Goal: Navigation & Orientation: Find specific page/section

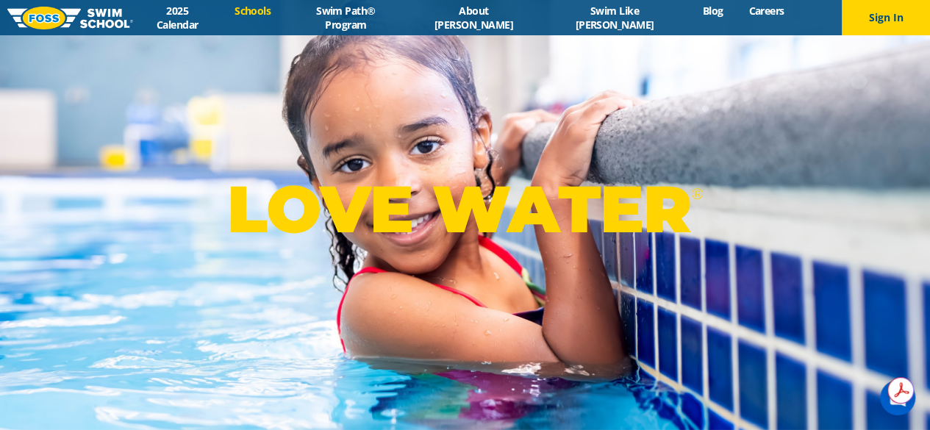
click at [284, 13] on link "Schools" at bounding box center [253, 11] width 62 height 14
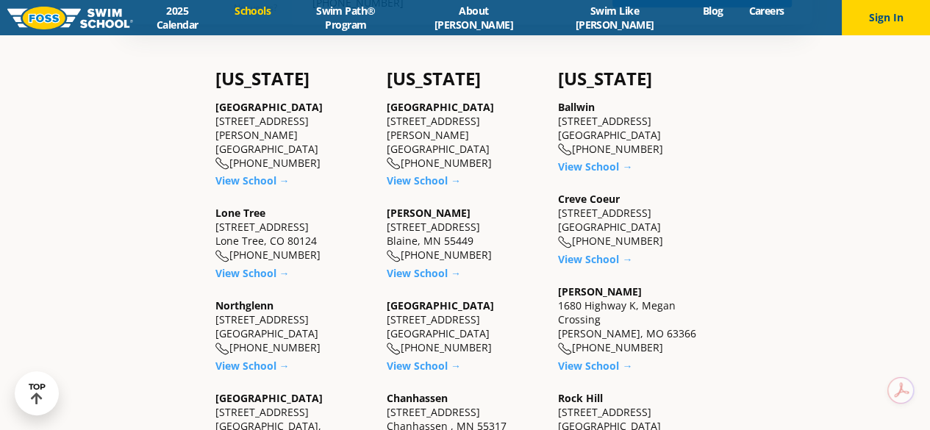
scroll to position [405, 0]
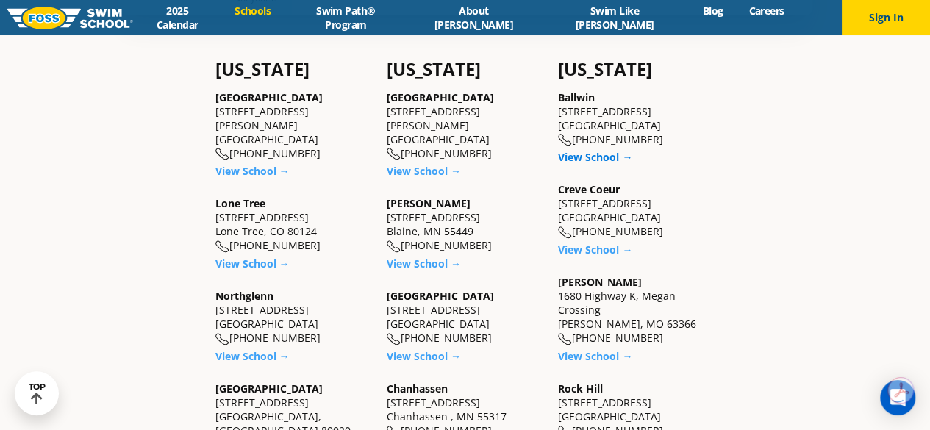
click at [584, 152] on link "View School →" at bounding box center [595, 157] width 74 height 14
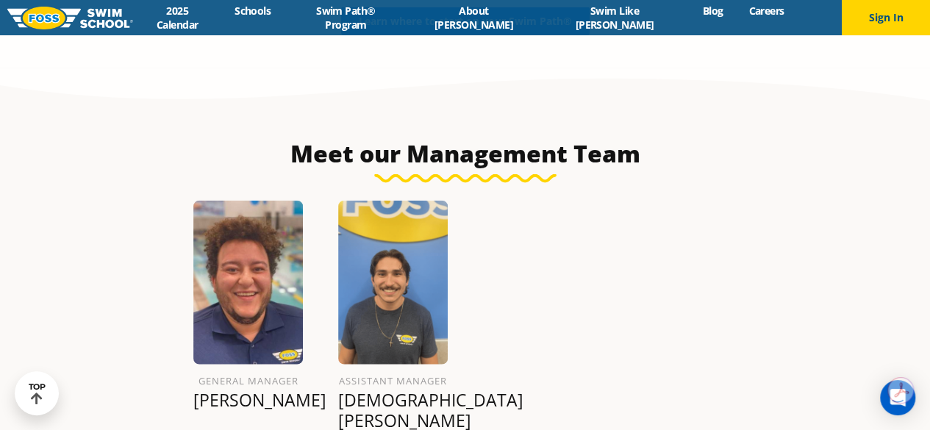
scroll to position [1617, 0]
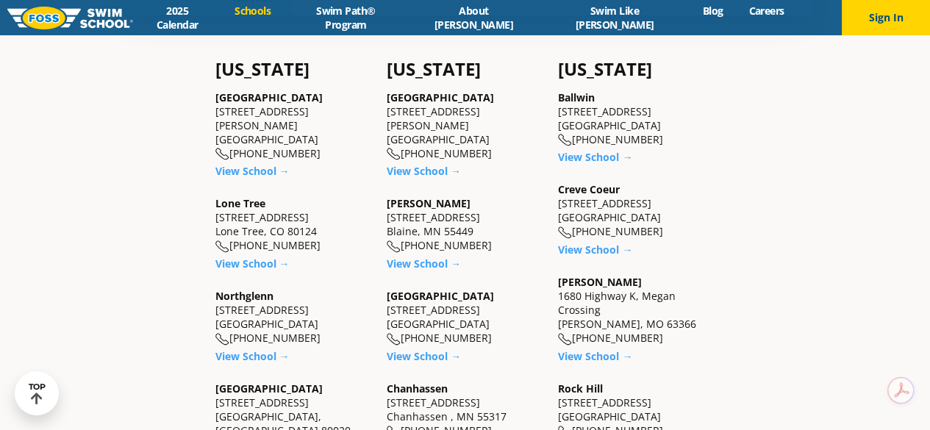
scroll to position [405, 0]
click at [588, 249] on link "View School →" at bounding box center [595, 250] width 74 height 14
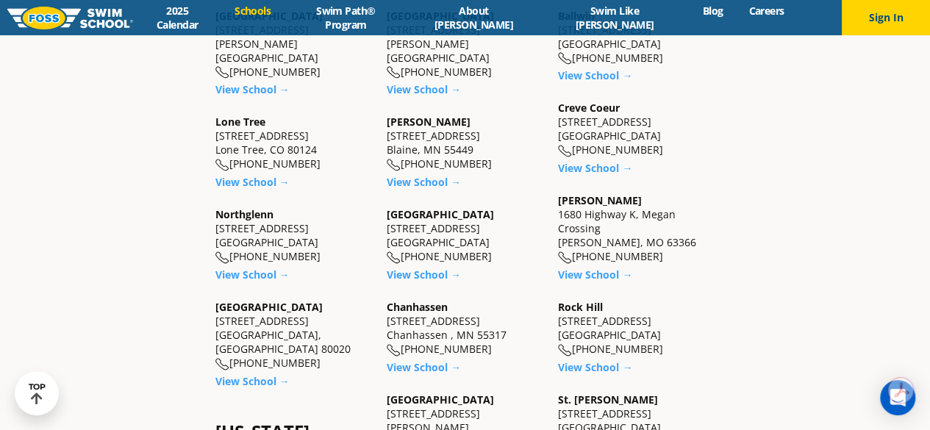
scroll to position [487, 0]
click at [588, 271] on link "View School →" at bounding box center [595, 274] width 74 height 14
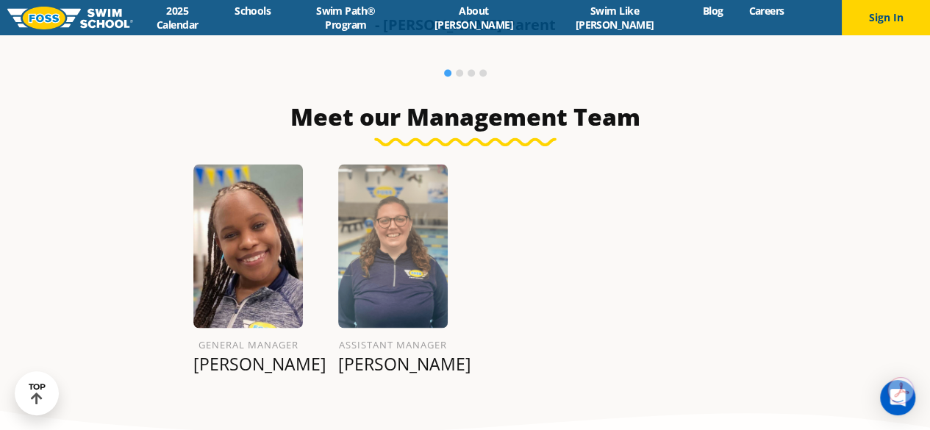
scroll to position [1160, 0]
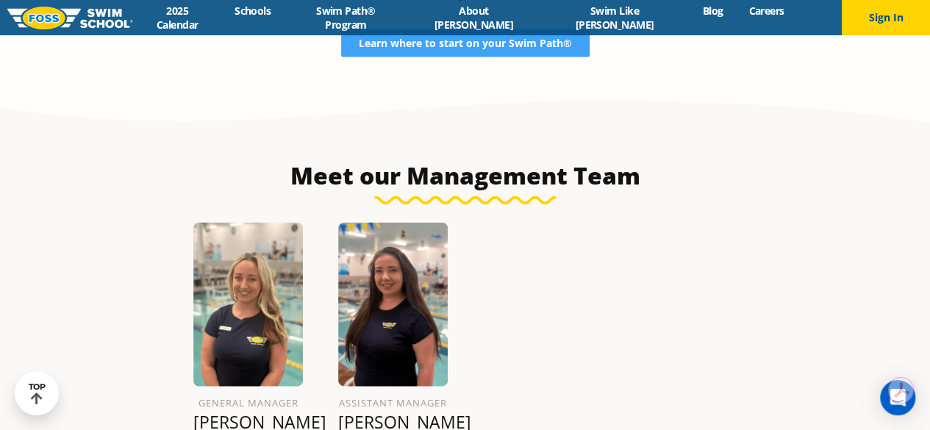
scroll to position [1513, 0]
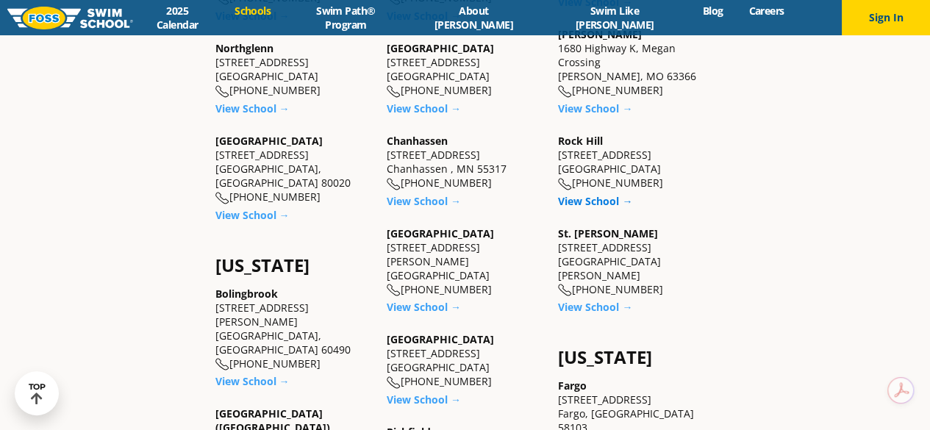
click at [588, 196] on link "View School →" at bounding box center [595, 201] width 74 height 14
click at [600, 300] on link "View School →" at bounding box center [595, 307] width 74 height 14
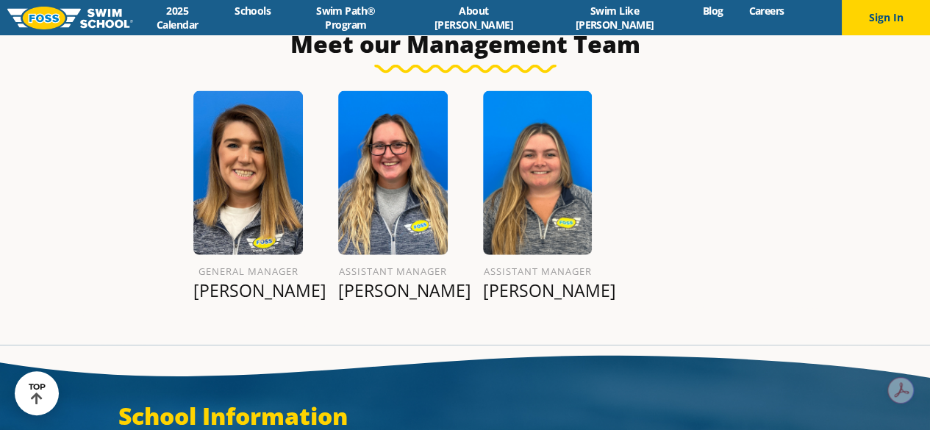
scroll to position [1647, 0]
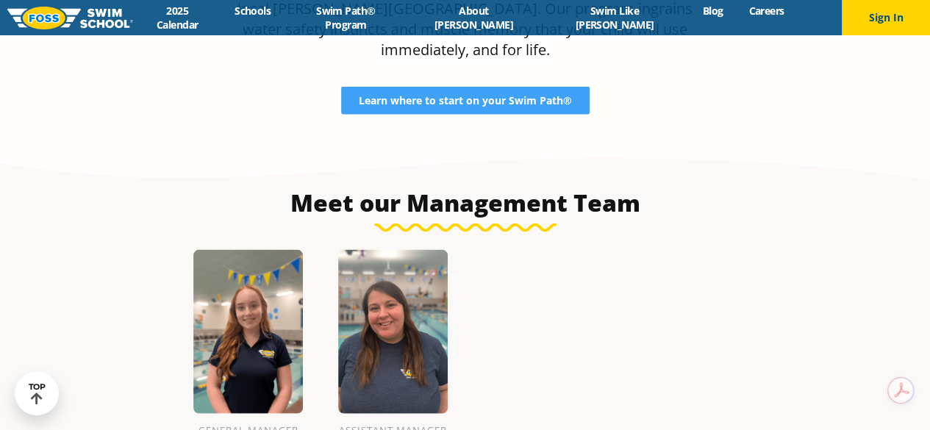
scroll to position [1476, 0]
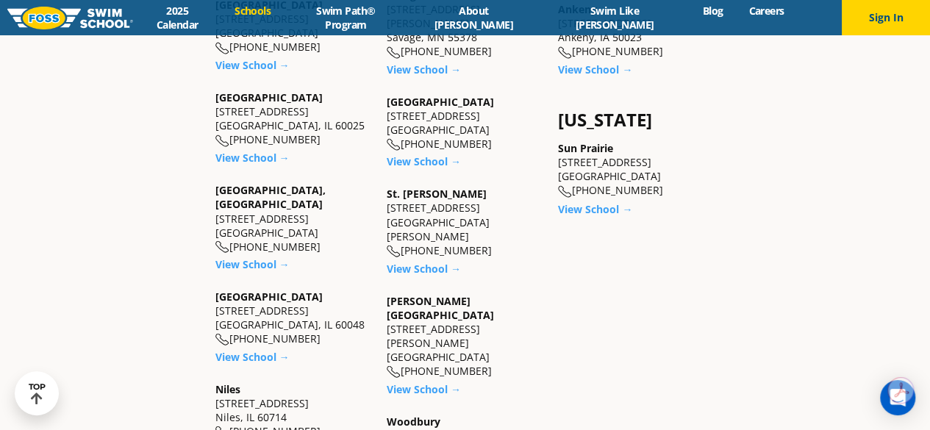
scroll to position [1182, 0]
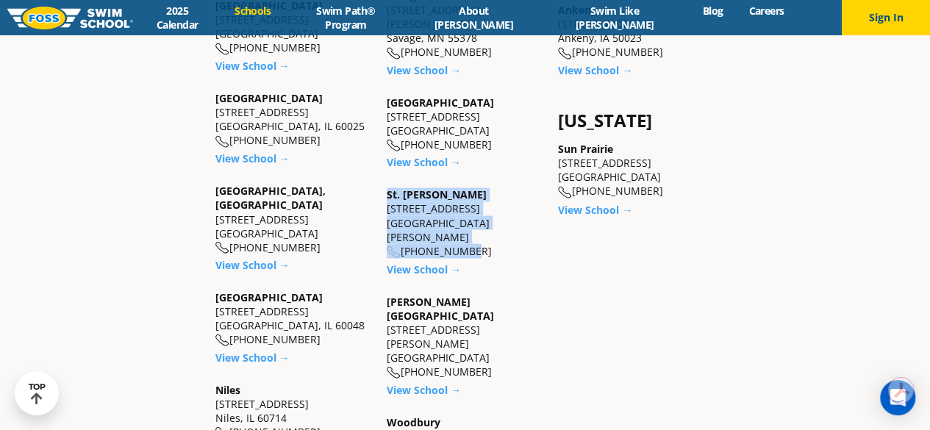
drag, startPoint x: 385, startPoint y: 154, endPoint x: 457, endPoint y: 202, distance: 87.1
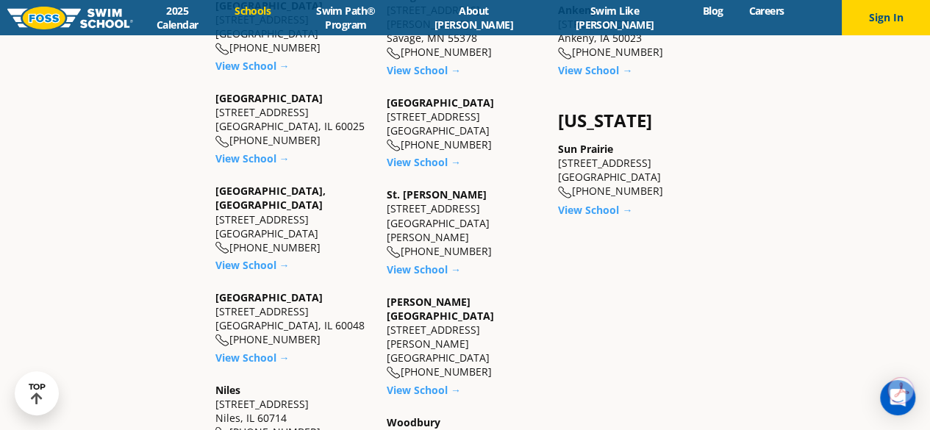
click at [471, 262] on div "View School →" at bounding box center [465, 269] width 157 height 14
